Goal: Find specific page/section: Find specific page/section

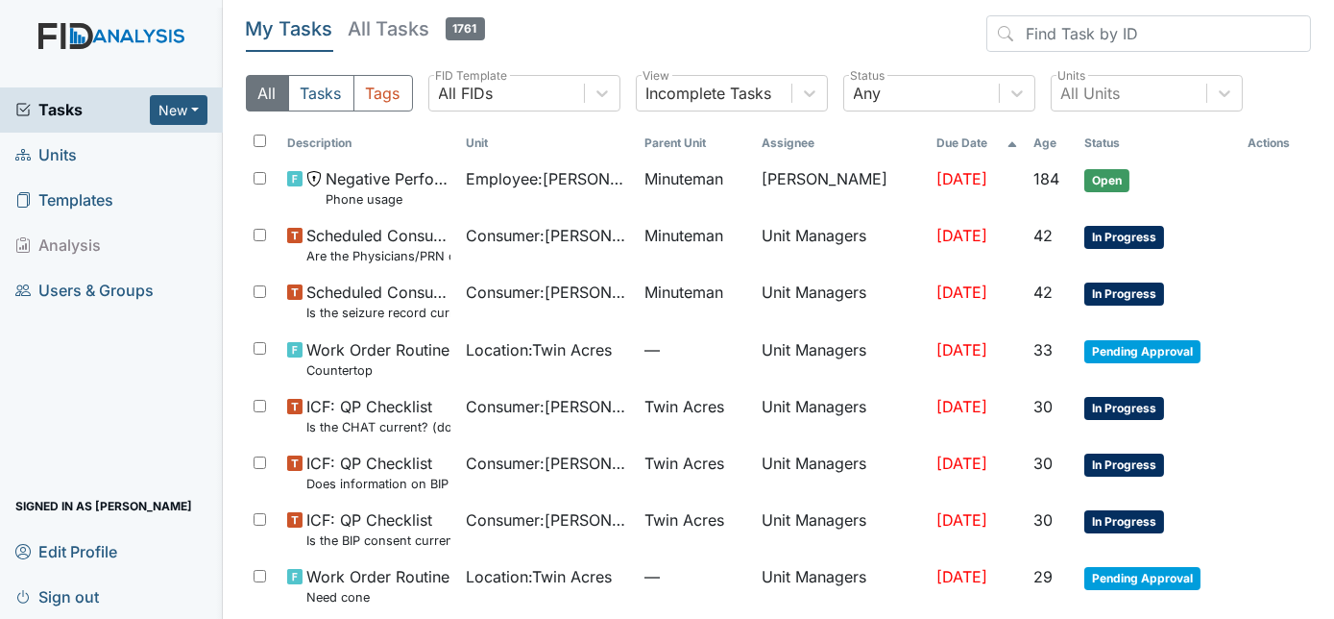
click at [55, 159] on span "Units" at bounding box center [45, 155] width 61 height 30
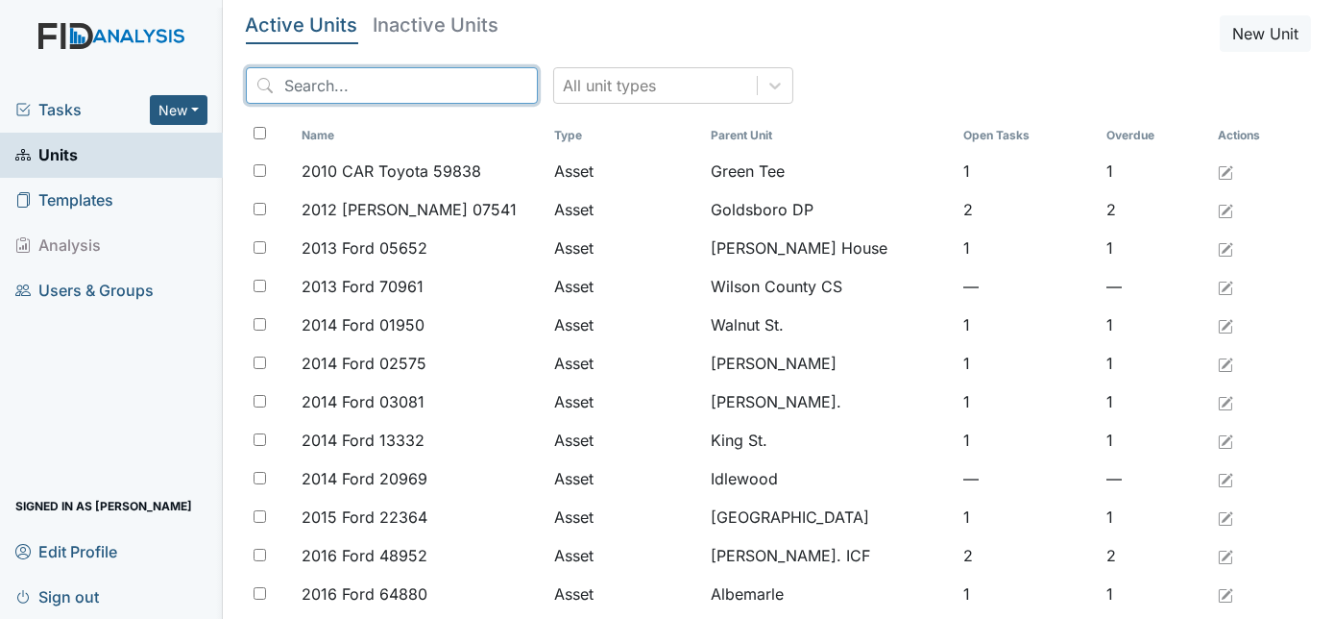
click at [303, 94] on input "search" at bounding box center [392, 85] width 292 height 36
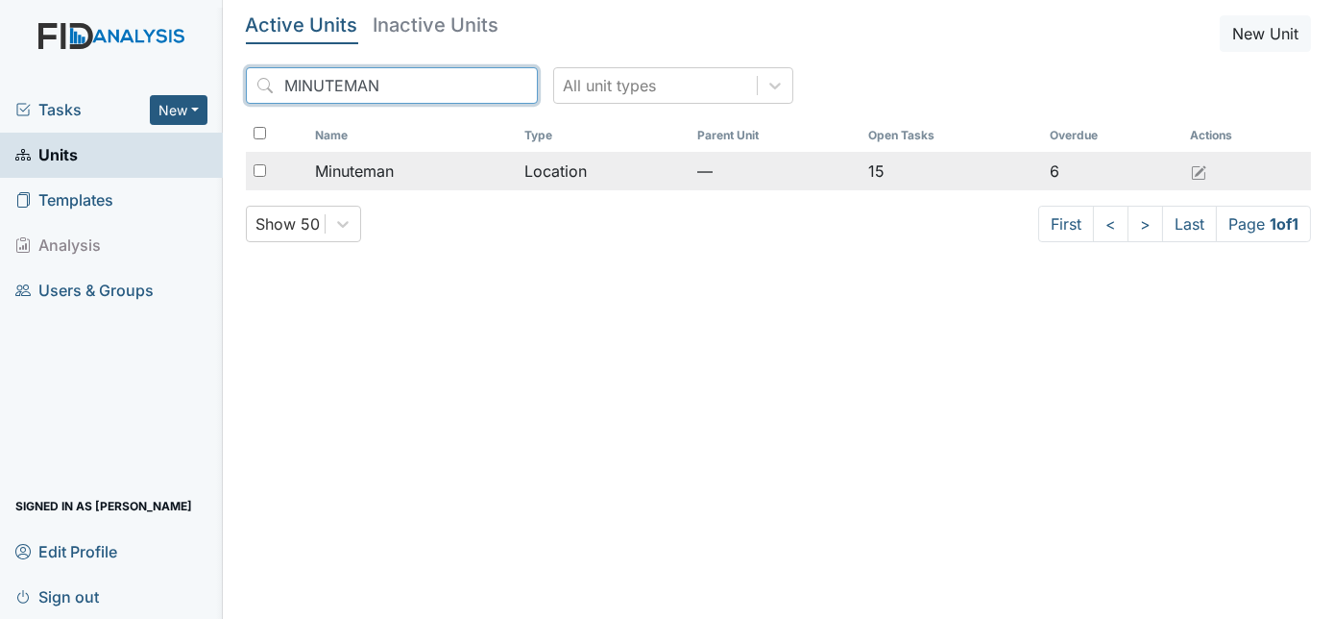
type input "MINUTEMAN"
click at [357, 170] on span "Minuteman" at bounding box center [354, 170] width 79 height 23
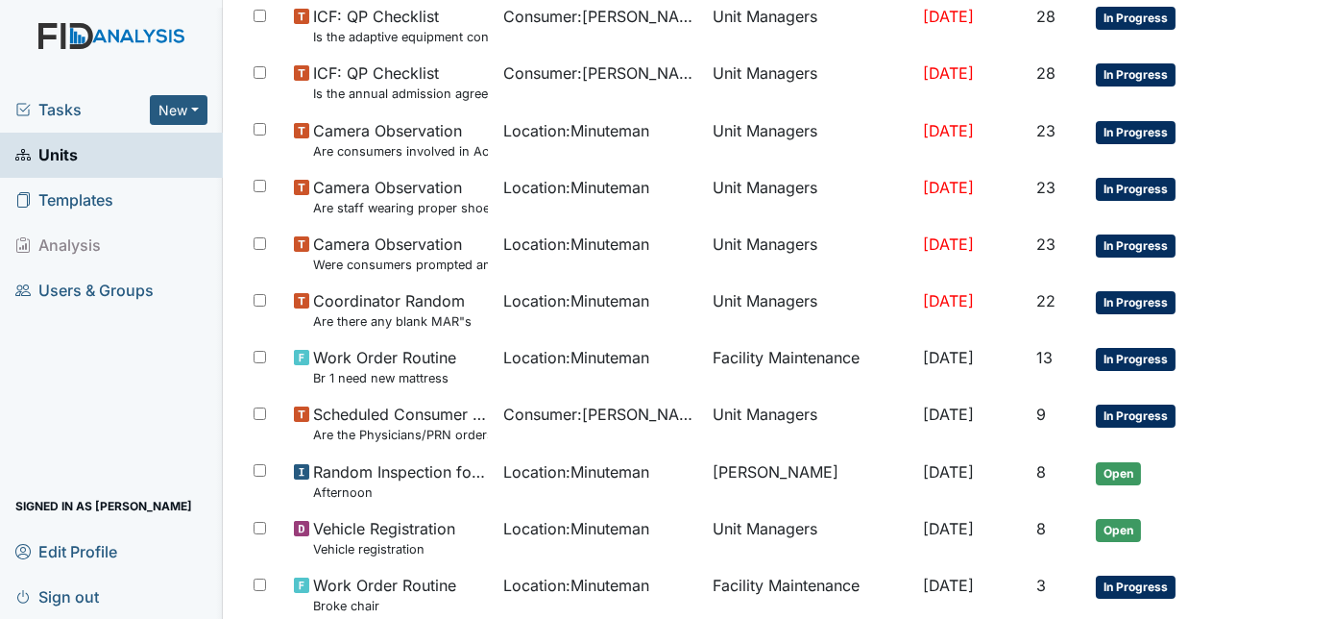
scroll to position [1214, 0]
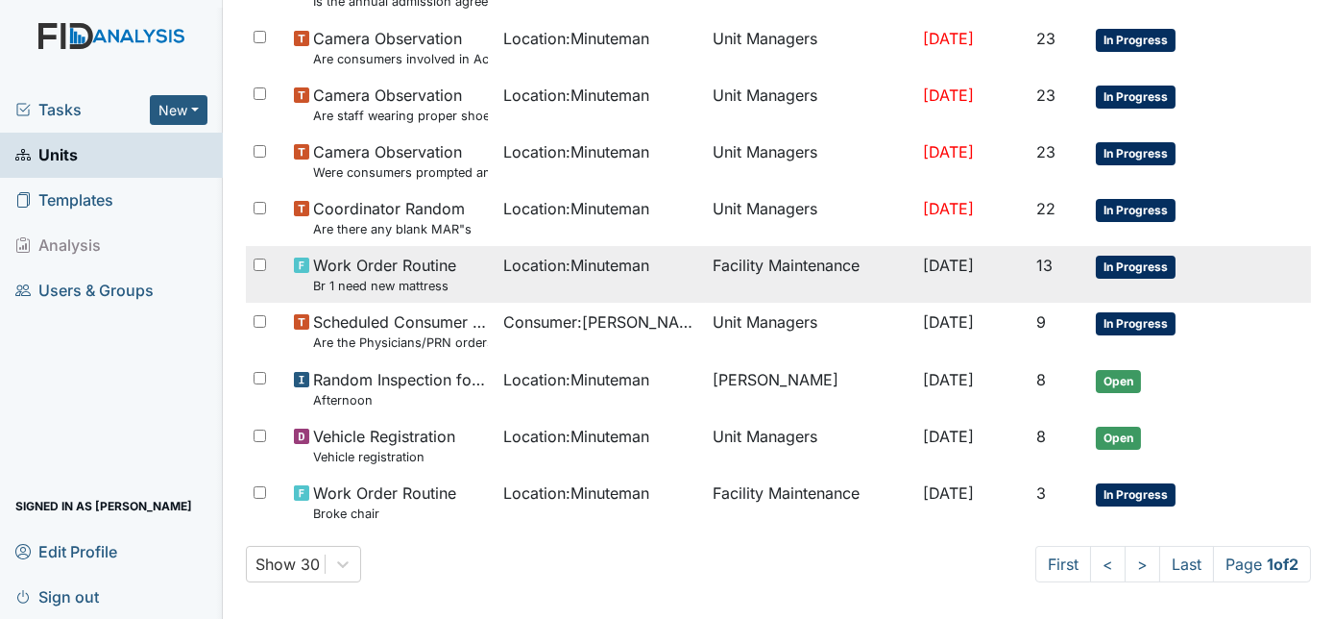
click at [664, 287] on td "Location : Minuteman" at bounding box center [600, 274] width 209 height 57
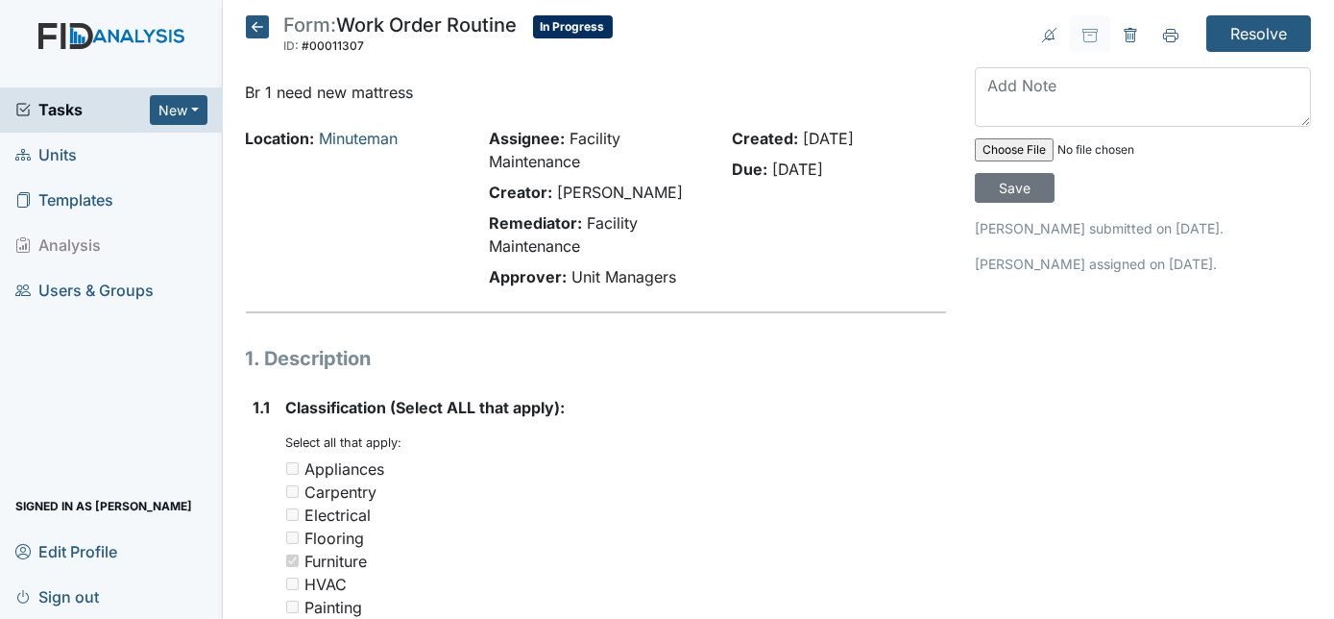
click at [254, 30] on icon at bounding box center [257, 26] width 23 height 23
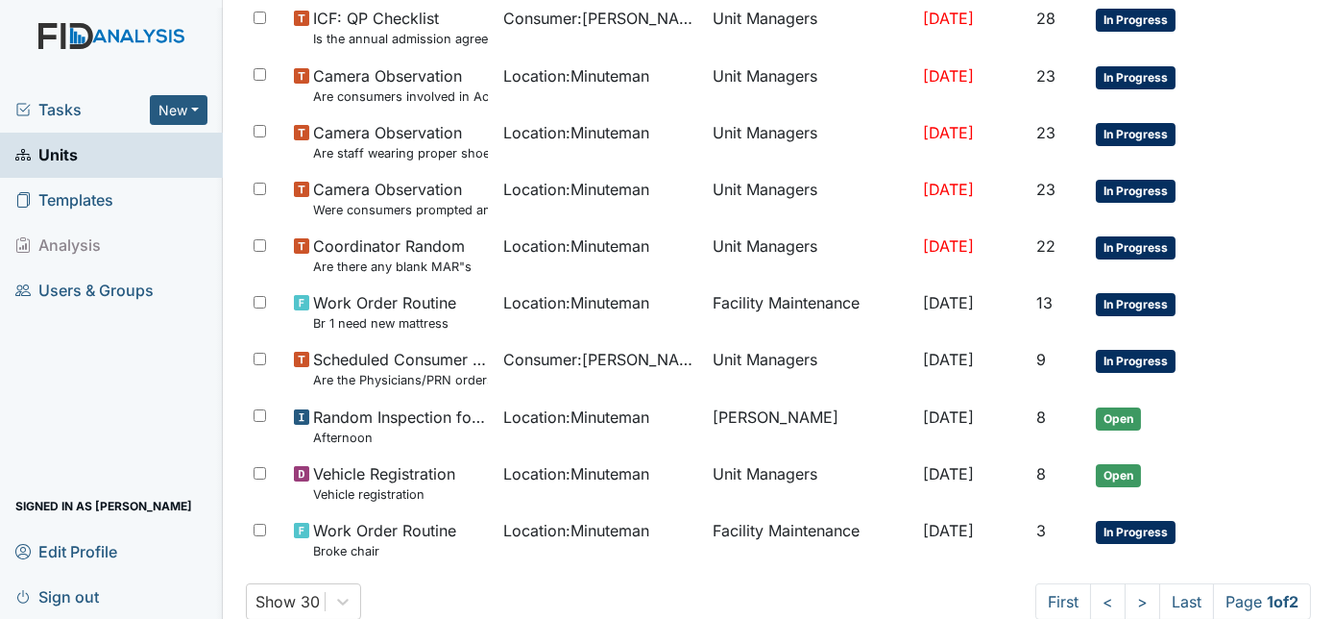
scroll to position [1214, 0]
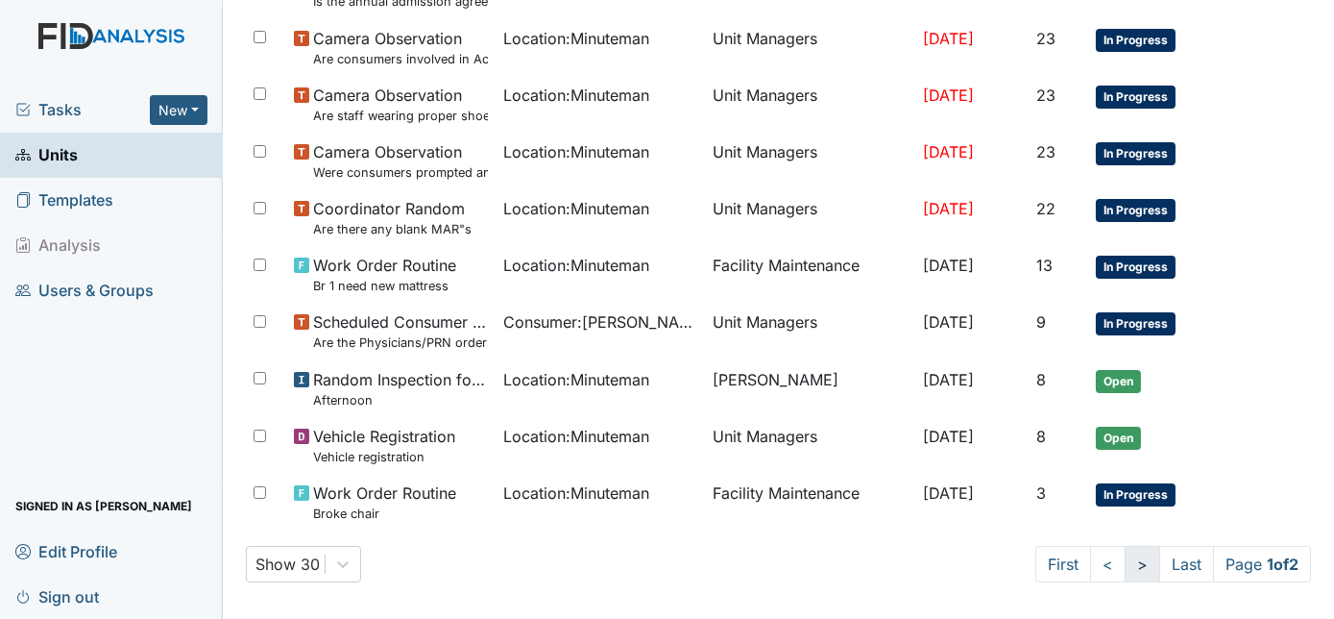
click at [1125, 554] on link ">" at bounding box center [1143, 564] width 36 height 36
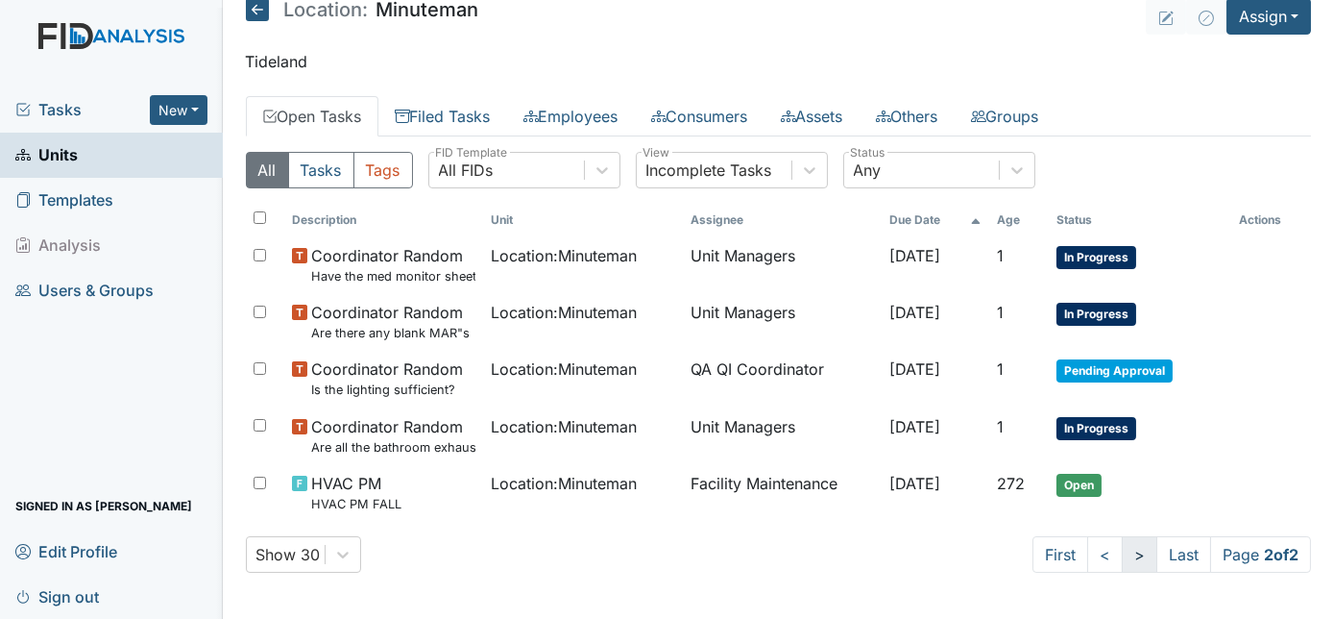
scroll to position [15, 0]
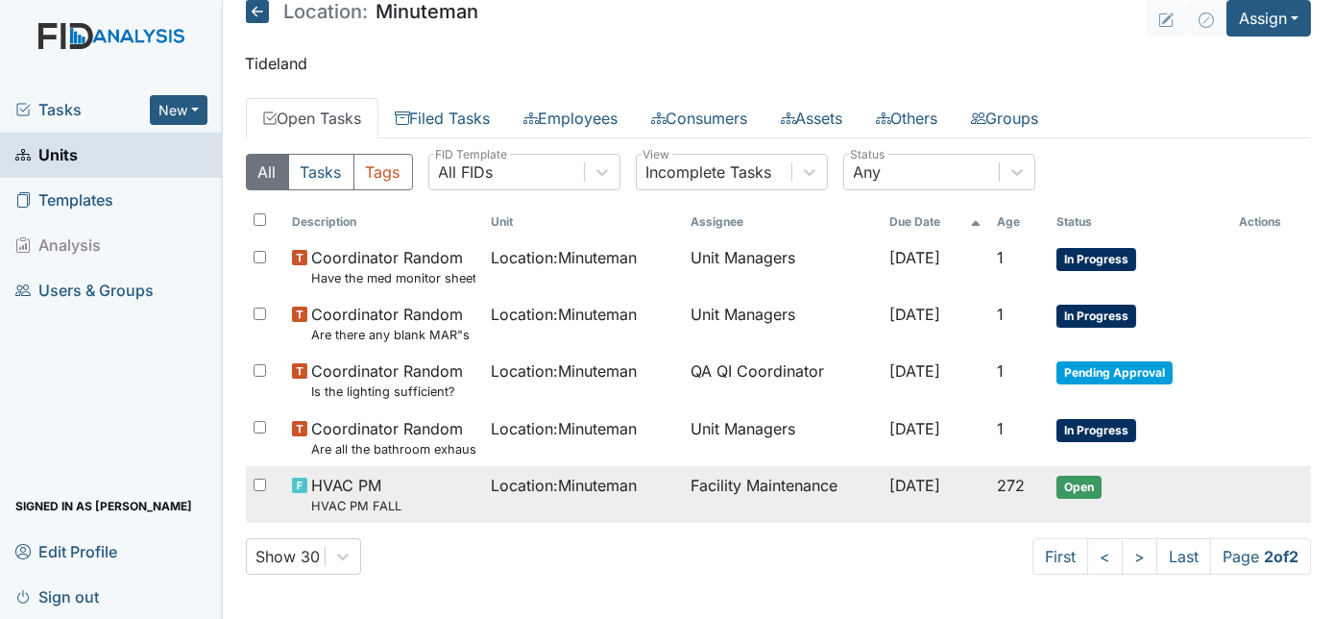
click at [896, 495] on td "Oct 30, 2025" at bounding box center [936, 494] width 108 height 57
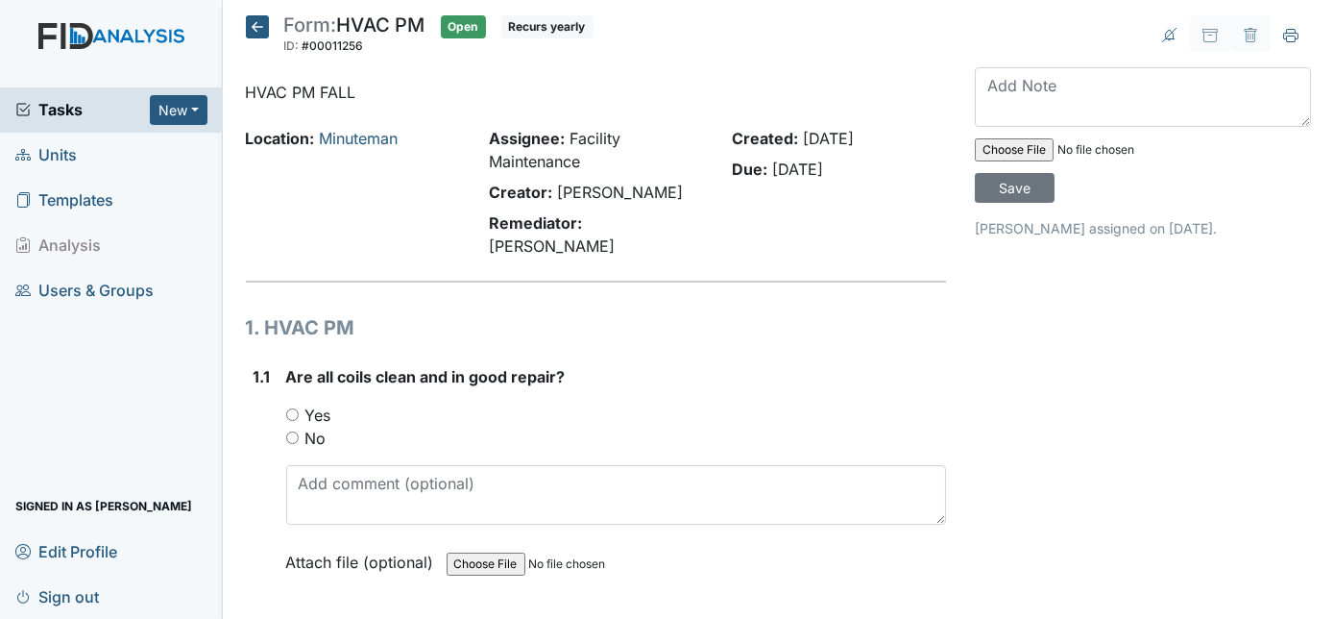
click at [261, 26] on icon at bounding box center [257, 26] width 23 height 23
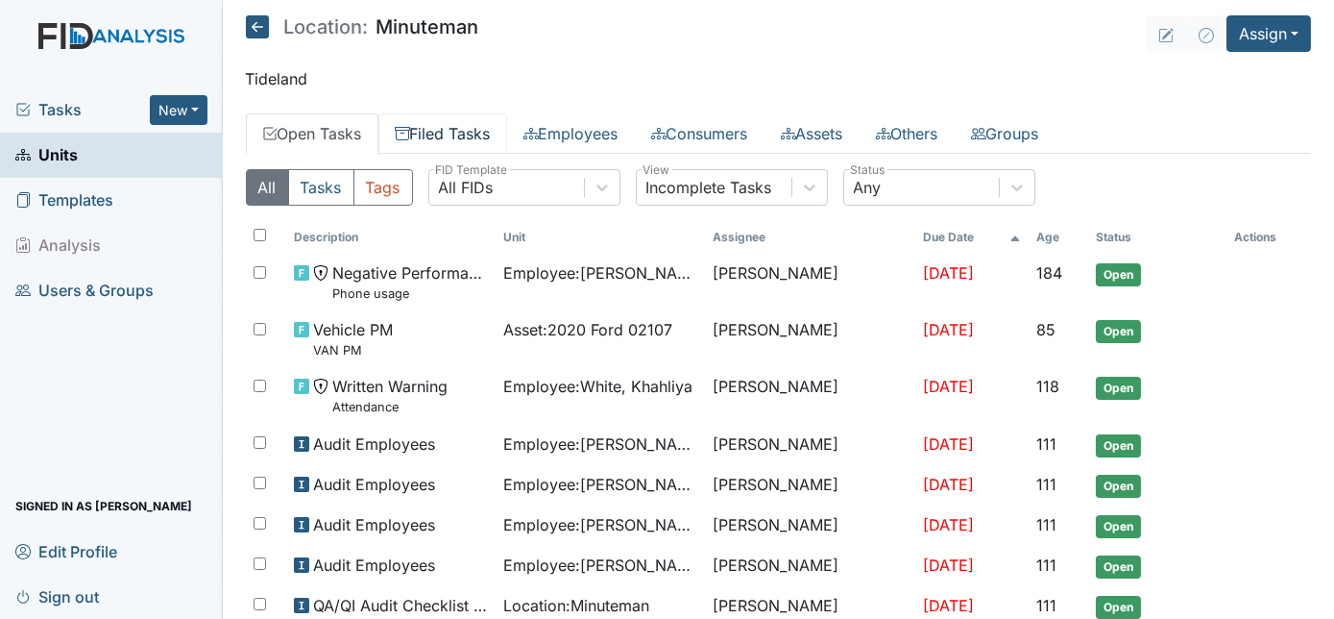
click at [459, 134] on link "Filed Tasks" at bounding box center [442, 133] width 129 height 40
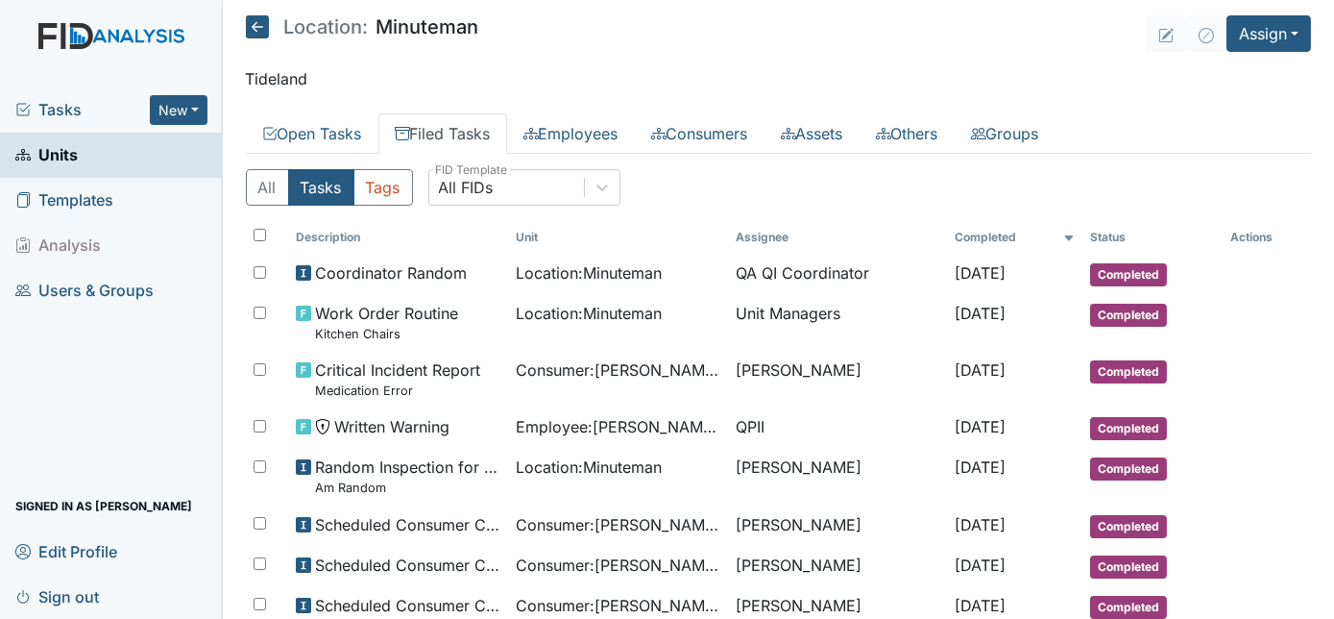
click at [71, 104] on span "Tasks" at bounding box center [82, 109] width 134 height 23
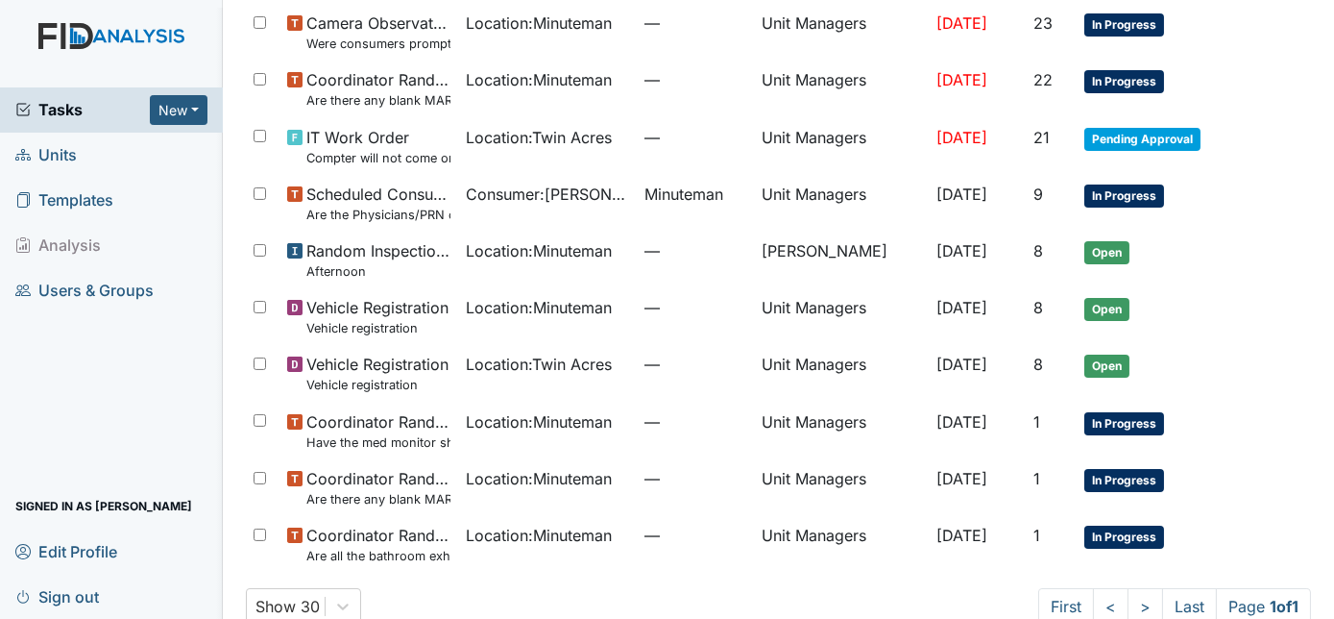
scroll to position [874, 0]
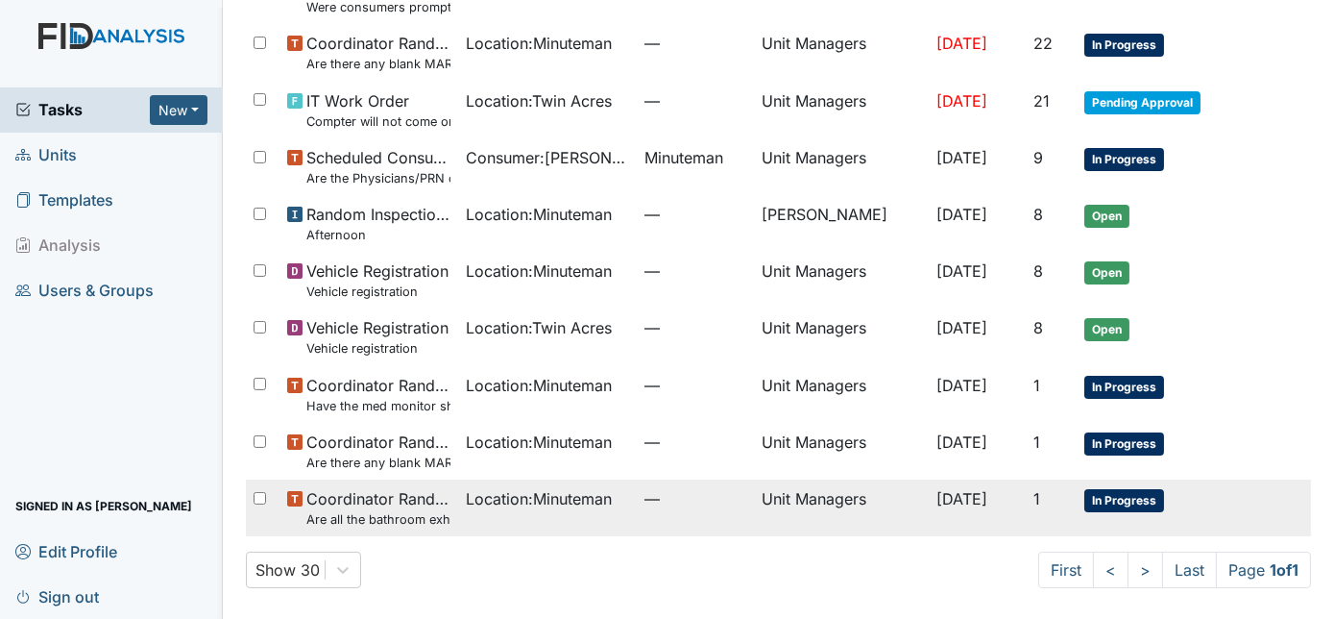
click at [557, 512] on td "Location : Minuteman" at bounding box center [547, 507] width 179 height 57
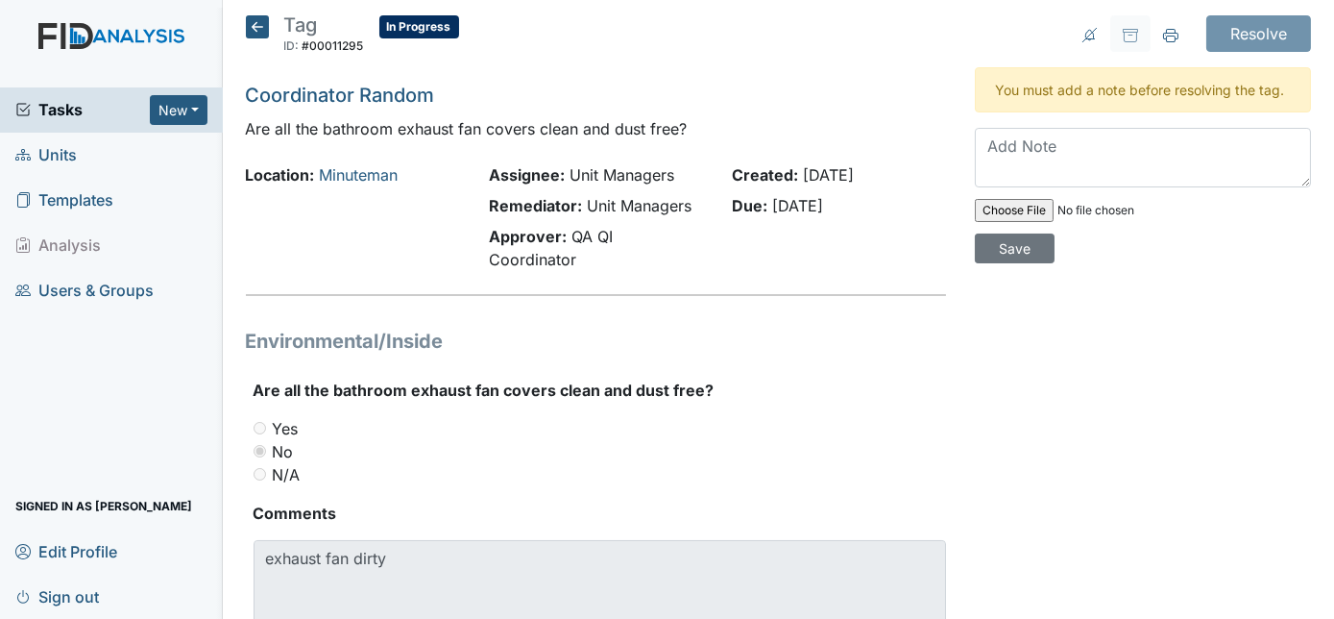
click at [545, 335] on h1 "Environmental/Inside" at bounding box center [596, 341] width 701 height 29
click at [253, 15] on icon at bounding box center [257, 26] width 23 height 23
